Goal: Transaction & Acquisition: Purchase product/service

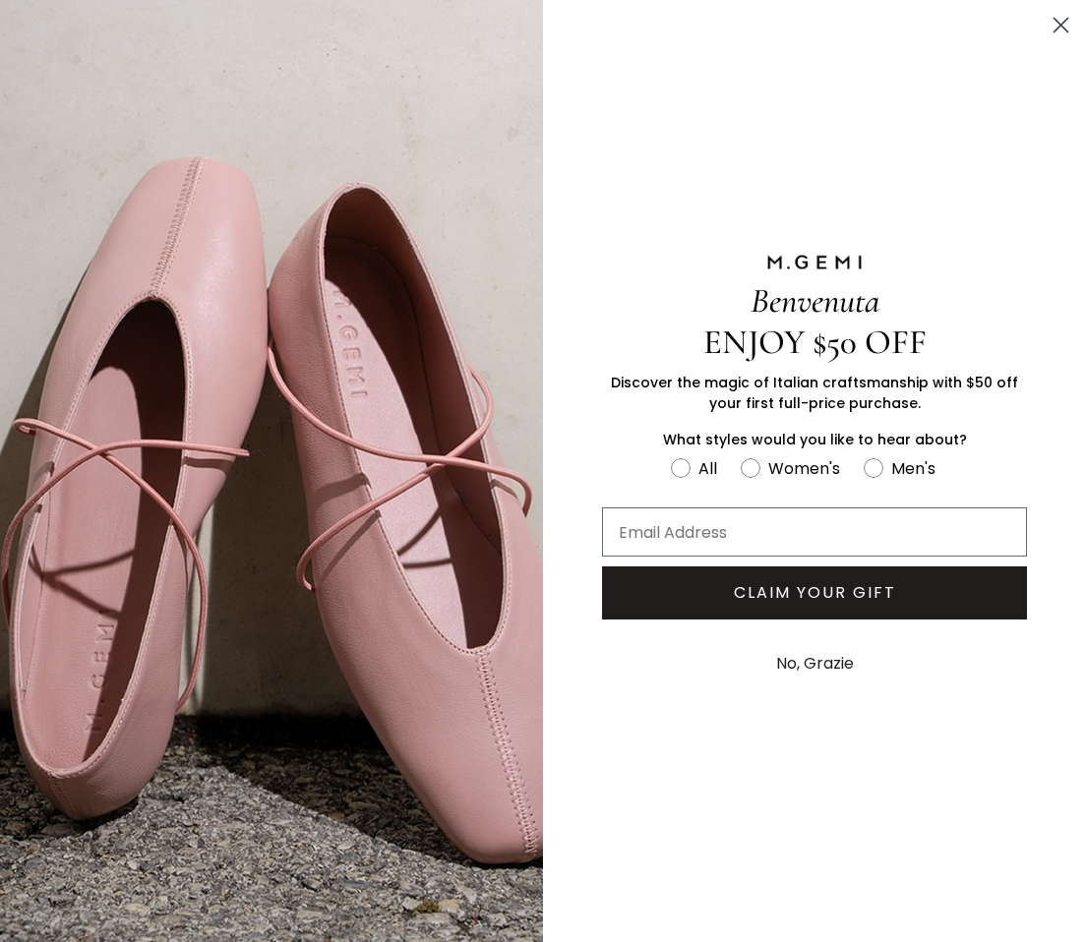
click at [1065, 17] on circle "Close dialog" at bounding box center [1060, 25] width 32 height 32
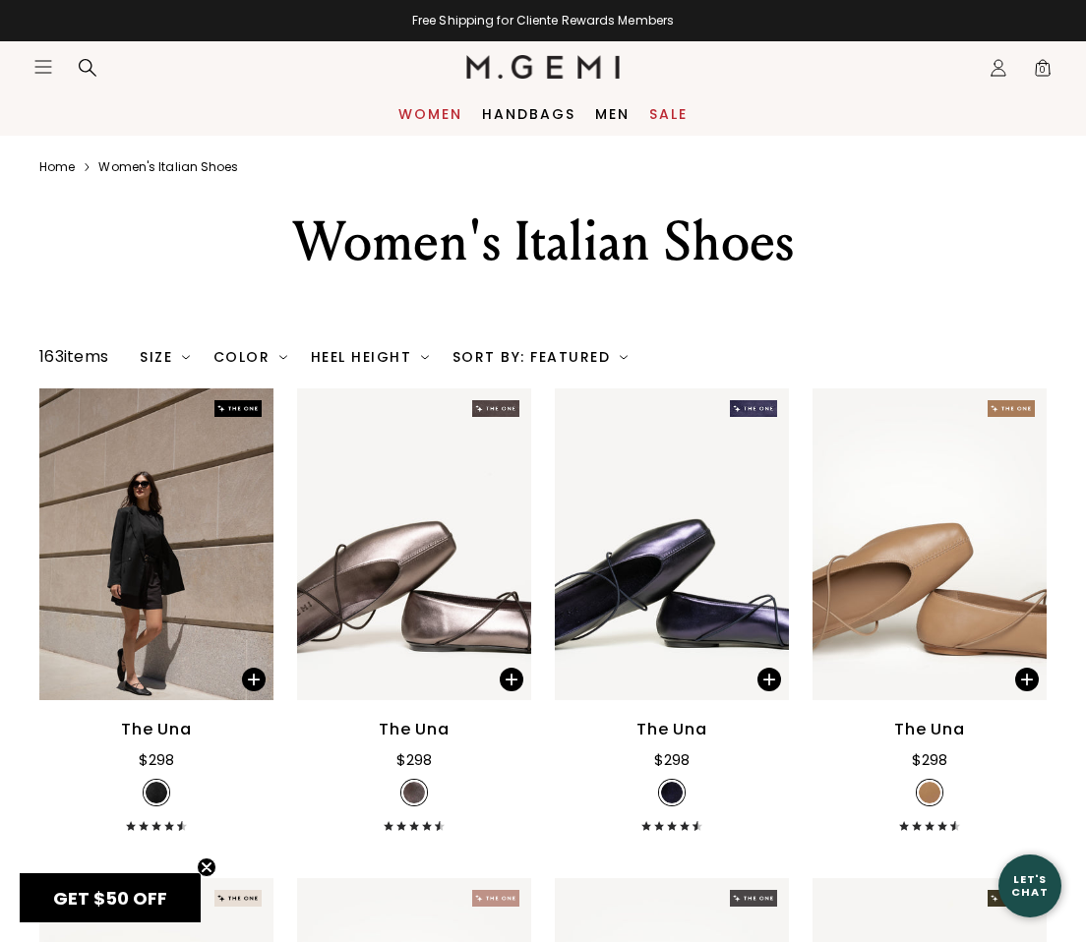
click at [433, 110] on link "Women" at bounding box center [430, 114] width 64 height 16
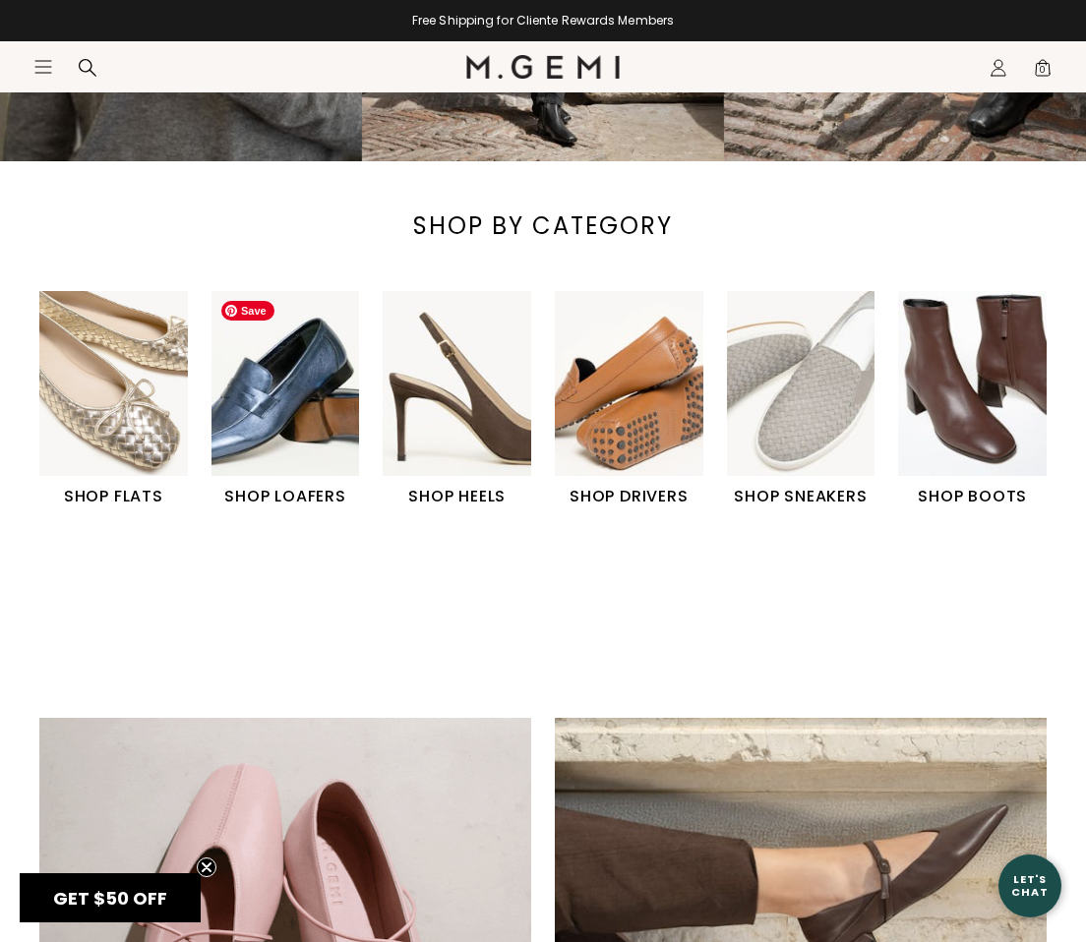
scroll to position [437, 0]
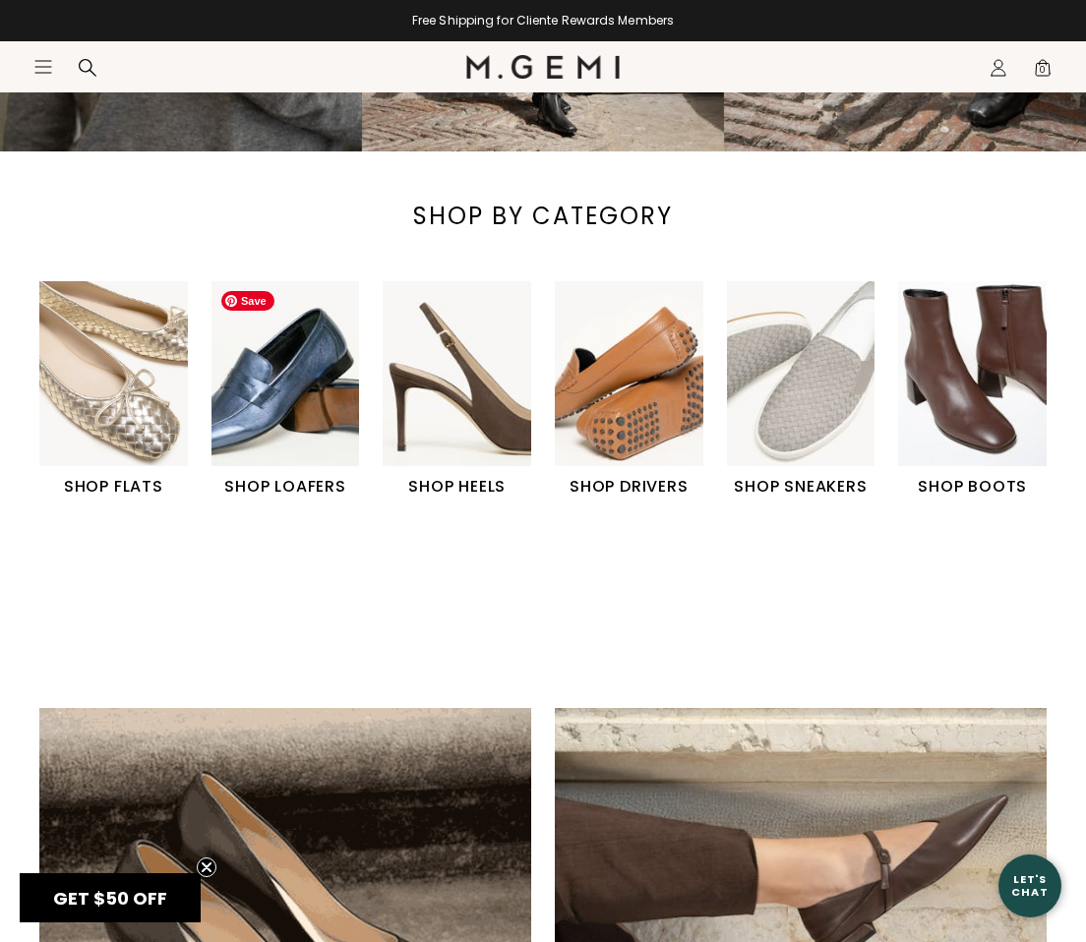
click at [288, 378] on img "2 / 6" at bounding box center [285, 373] width 148 height 185
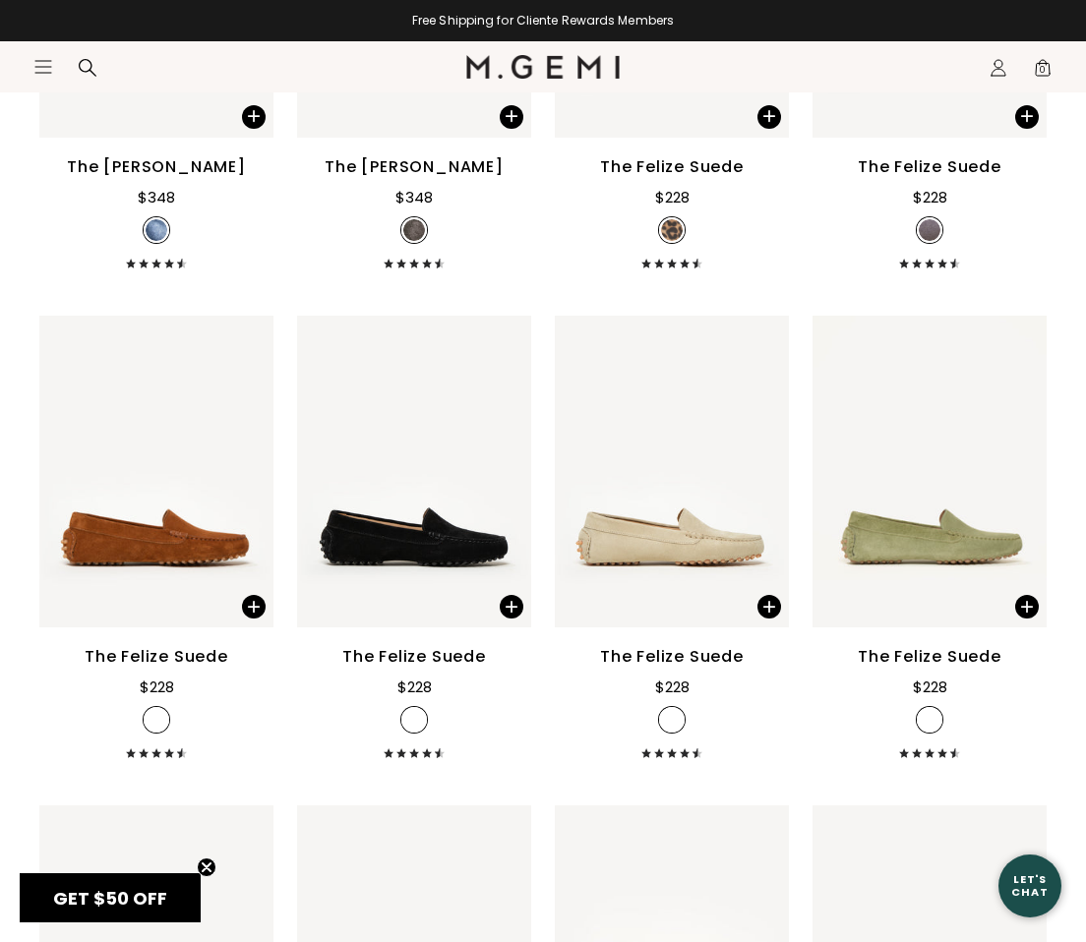
scroll to position [2576, 0]
